Goal: Information Seeking & Learning: Learn about a topic

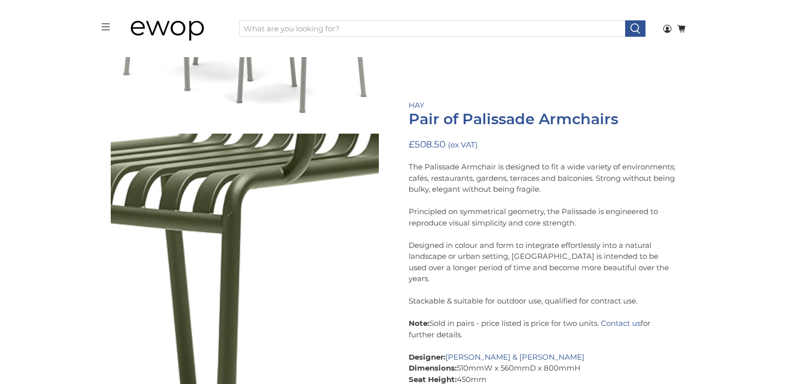
scroll to position [536, 0]
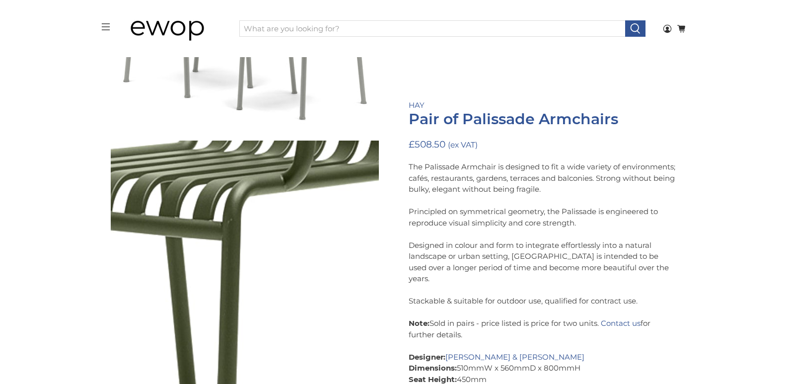
click at [310, 199] on img at bounding box center [8, 83] width 993 height 993
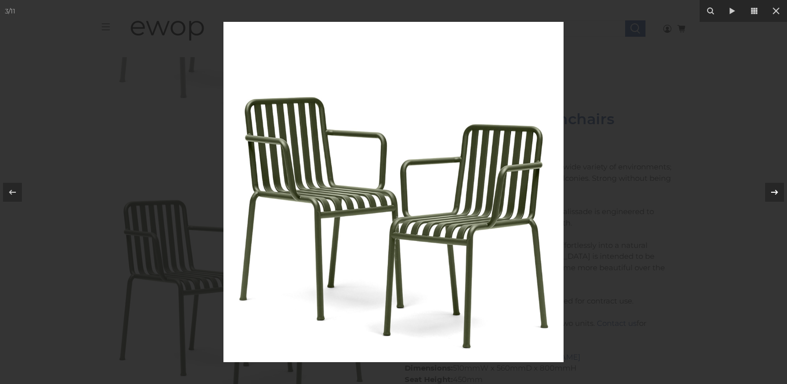
click at [777, 194] on icon at bounding box center [775, 192] width 12 height 12
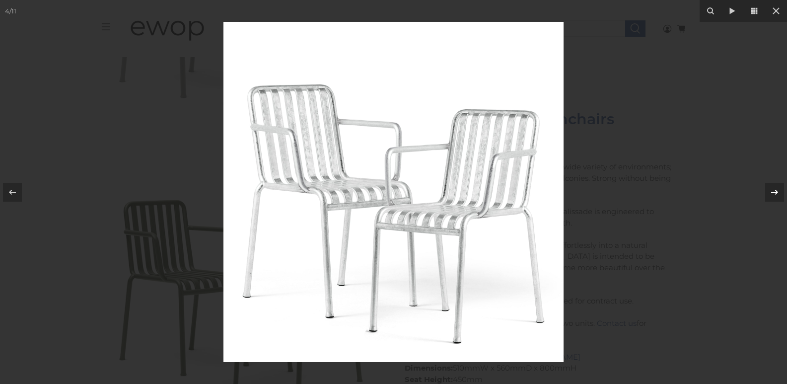
click at [777, 194] on icon at bounding box center [775, 192] width 12 height 12
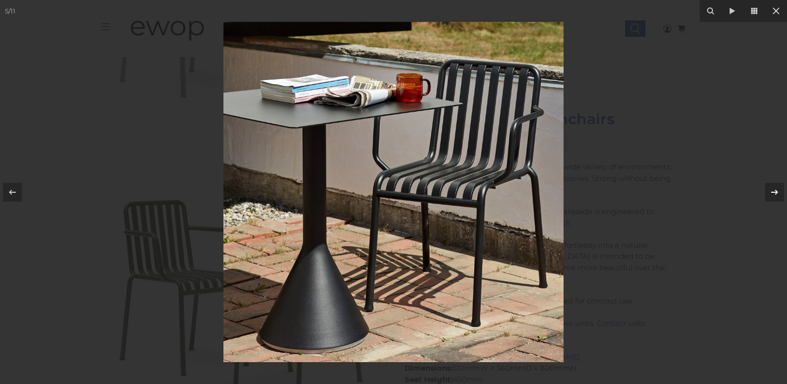
click at [777, 195] on icon at bounding box center [775, 192] width 12 height 12
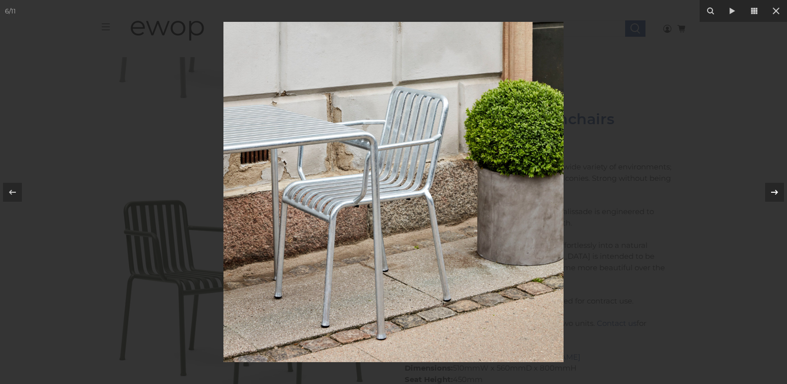
click at [777, 195] on icon at bounding box center [775, 192] width 12 height 12
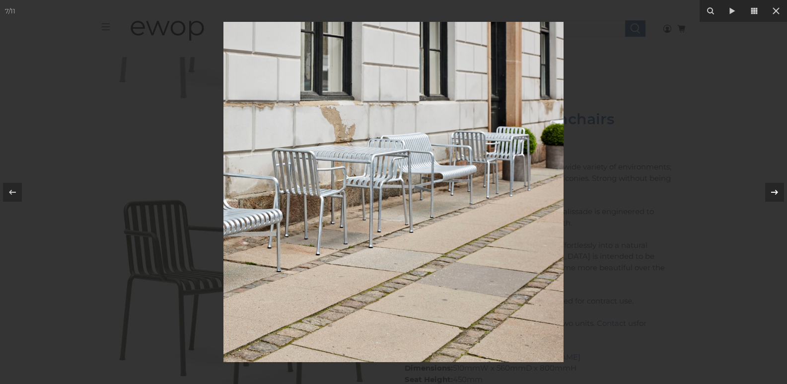
click at [777, 195] on icon at bounding box center [775, 192] width 12 height 12
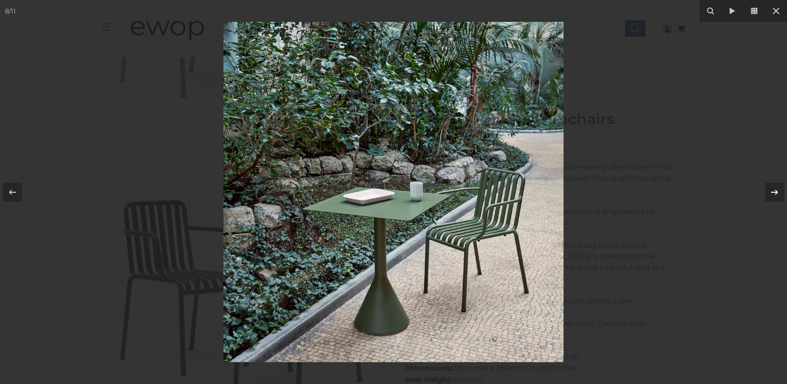
click at [777, 195] on icon at bounding box center [775, 192] width 12 height 12
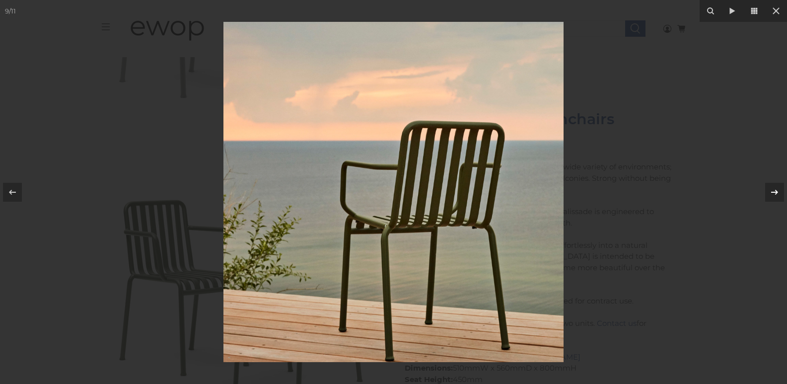
click at [777, 195] on icon at bounding box center [775, 192] width 12 height 12
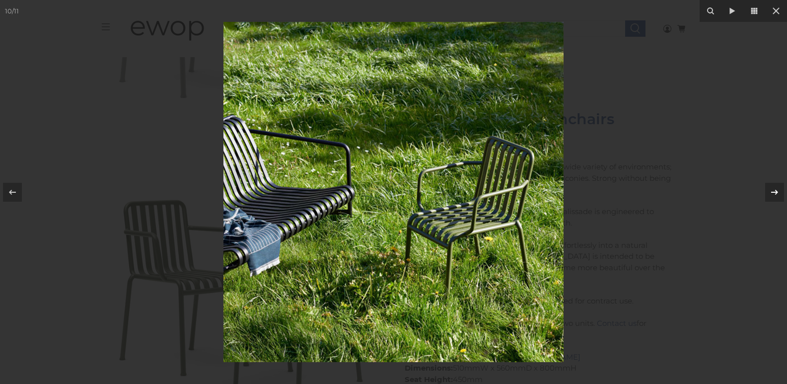
click at [777, 195] on icon at bounding box center [775, 192] width 12 height 12
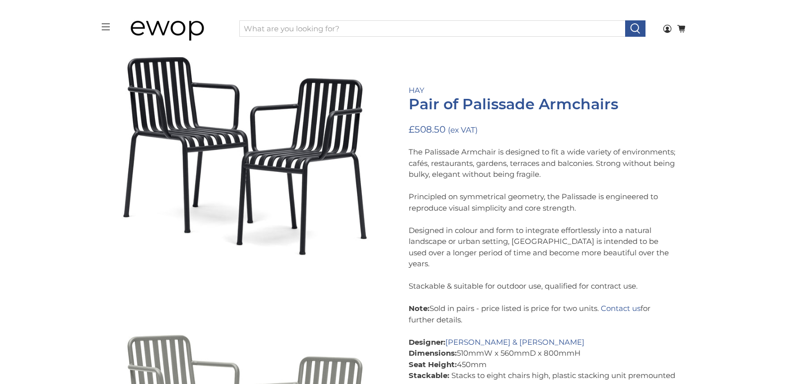
scroll to position [135, 0]
